Goal: Information Seeking & Learning: Learn about a topic

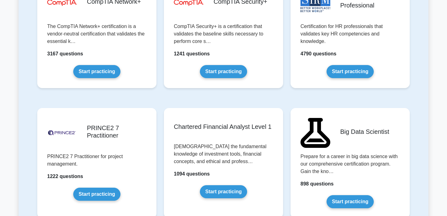
scroll to position [1212, 0]
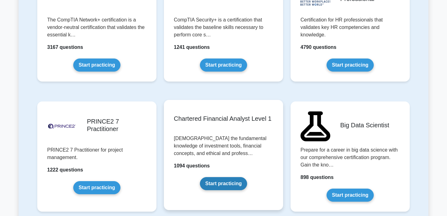
click at [232, 184] on link "Start practicing" at bounding box center [223, 183] width 47 height 13
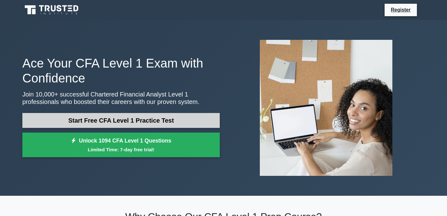
click at [168, 119] on link "Start Free CFA Level 1 Practice Test" at bounding box center [121, 120] width 198 height 15
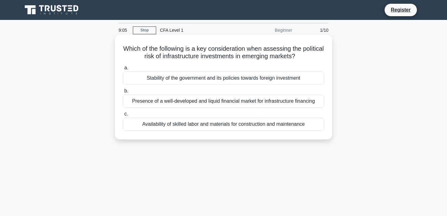
click at [212, 102] on div "Presence of a well-developed and liquid financial market for infrastructure fin…" at bounding box center [223, 100] width 201 height 13
click at [123, 93] on input "b. Presence of a well-developed and liquid financial market for infrastructure …" at bounding box center [123, 91] width 0 height 4
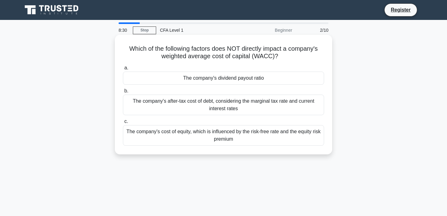
click at [221, 76] on div "The company's dividend payout ratio" at bounding box center [223, 77] width 201 height 13
click at [123, 70] on input "a. The company's dividend payout ratio" at bounding box center [123, 68] width 0 height 4
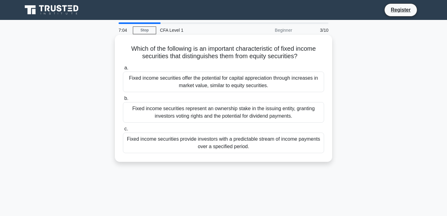
click at [144, 138] on div "Fixed income securities provide investors with a predictable stream of income p…" at bounding box center [223, 142] width 201 height 21
click at [123, 131] on input "c. Fixed income securities provide investors with a predictable stream of incom…" at bounding box center [123, 129] width 0 height 4
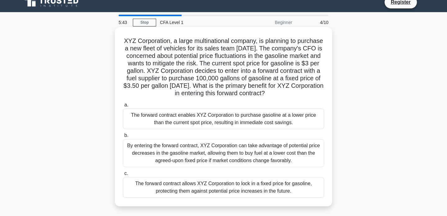
scroll to position [11, 0]
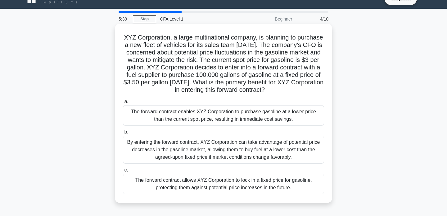
click at [210, 144] on div "By entering the forward contract, XYZ Corporation can take advantage of potenti…" at bounding box center [223, 149] width 201 height 28
click at [123, 134] on input "b. By entering the forward contract, XYZ Corporation can take advantage of pote…" at bounding box center [123, 132] width 0 height 4
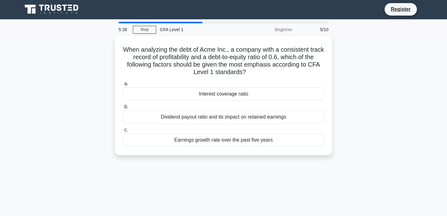
scroll to position [0, 0]
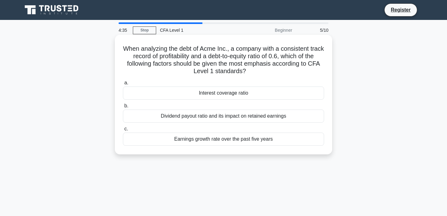
click at [235, 95] on div "Interest coverage ratio" at bounding box center [223, 92] width 201 height 13
click at [123, 85] on input "a. Interest coverage ratio" at bounding box center [123, 83] width 0 height 4
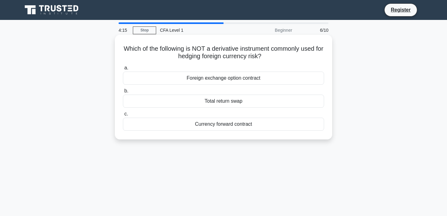
click at [199, 103] on div "Total return swap" at bounding box center [223, 100] width 201 height 13
click at [123, 93] on input "b. Total return swap" at bounding box center [123, 91] width 0 height 4
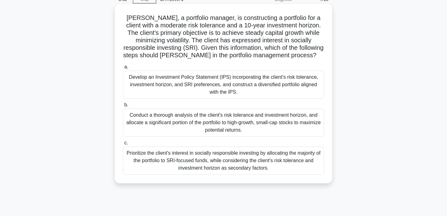
scroll to position [33, 0]
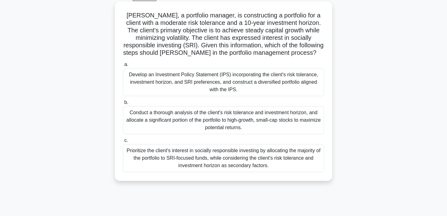
click at [261, 78] on div "Develop an Investment Policy Statement (IPS) incorporating the client's risk to…" at bounding box center [223, 82] width 201 height 28
click at [123, 66] on input "a. Develop an Investment Policy Statement (IPS) incorporating the client's risk…" at bounding box center [123, 64] width 0 height 4
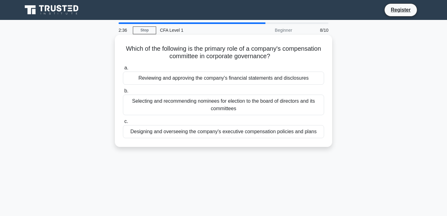
scroll to position [0, 0]
click at [222, 136] on div "Designing and overseeing the company's executive compensation policies and plans" at bounding box center [223, 131] width 201 height 13
click at [123, 123] on input "c. Designing and overseeing the company's executive compensation policies and p…" at bounding box center [123, 121] width 0 height 4
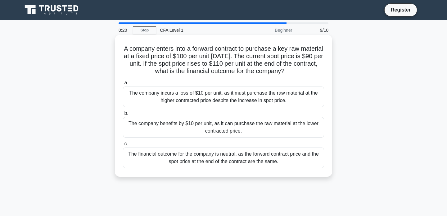
click at [248, 96] on div "The company incurs a loss of $10 per unit, as it must purchase the raw material…" at bounding box center [223, 96] width 201 height 21
click at [123, 85] on input "a. The company incurs a loss of $10 per unit, as it must purchase the raw mater…" at bounding box center [123, 83] width 0 height 4
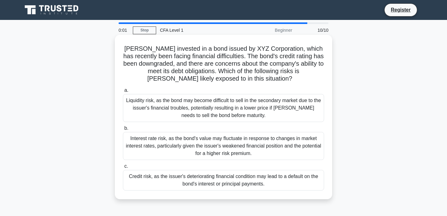
click at [171, 134] on div "Interest rate risk, as the bond's value may fluctuate in response to changes in…" at bounding box center [223, 146] width 201 height 28
click at [123, 130] on input "b. Interest rate risk, as the bond's value may fluctuate in response to changes…" at bounding box center [123, 128] width 0 height 4
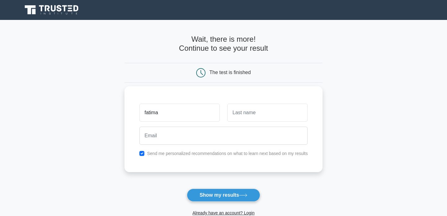
type input "fatima"
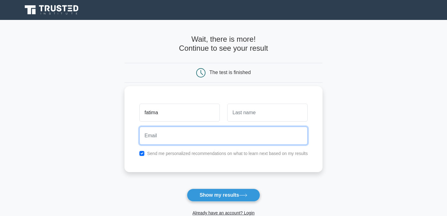
click at [229, 134] on input "email" at bounding box center [223, 135] width 169 height 18
type input "[EMAIL_ADDRESS][DOMAIN_NAME]"
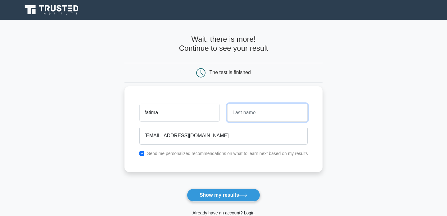
click at [263, 115] on input "text" at bounding box center [267, 112] width 80 height 18
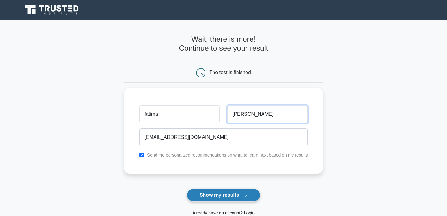
type input "[PERSON_NAME]"
click at [240, 191] on button "Show my results" at bounding box center [223, 194] width 73 height 13
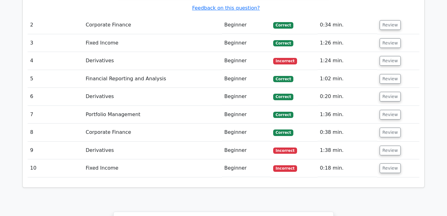
scroll to position [792, 0]
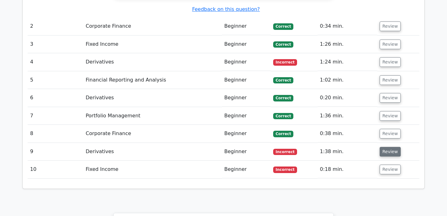
click at [388, 147] on button "Review" at bounding box center [390, 152] width 21 height 10
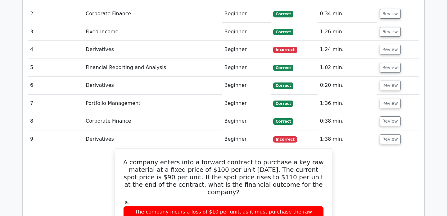
scroll to position [801, 0]
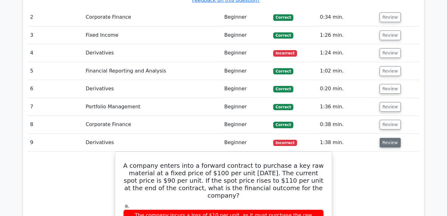
click at [388, 138] on button "Review" at bounding box center [390, 143] width 21 height 10
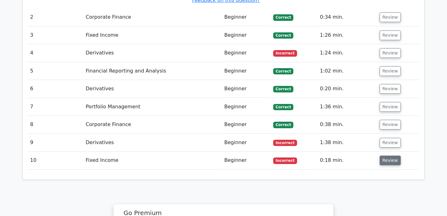
click at [388, 155] on button "Review" at bounding box center [390, 160] width 21 height 10
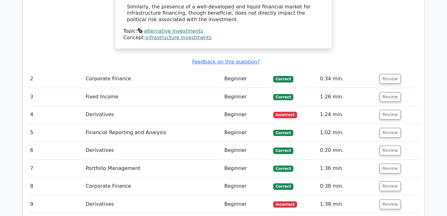
scroll to position [737, 0]
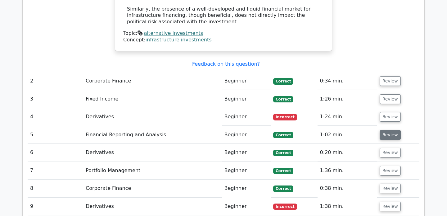
click at [390, 130] on button "Review" at bounding box center [390, 135] width 21 height 10
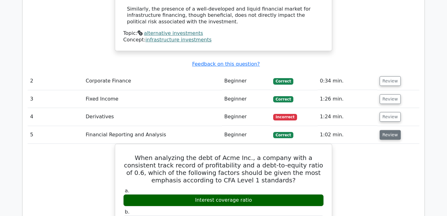
click at [390, 130] on button "Review" at bounding box center [390, 135] width 21 height 10
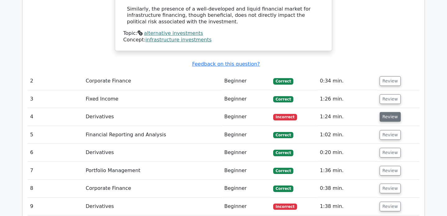
click at [386, 112] on button "Review" at bounding box center [390, 117] width 21 height 10
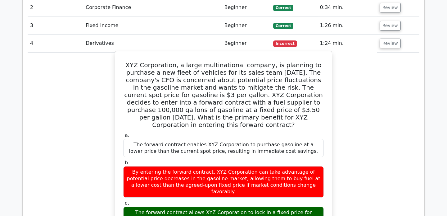
scroll to position [812, 0]
